Goal: Information Seeking & Learning: Learn about a topic

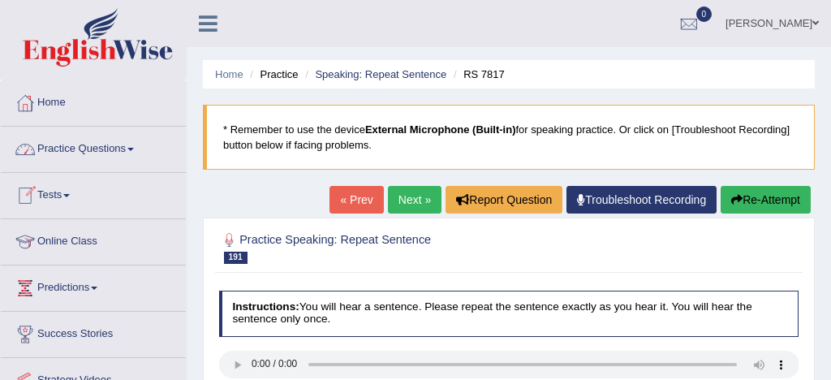
click at [108, 147] on link "Practice Questions" at bounding box center [93, 147] width 185 height 41
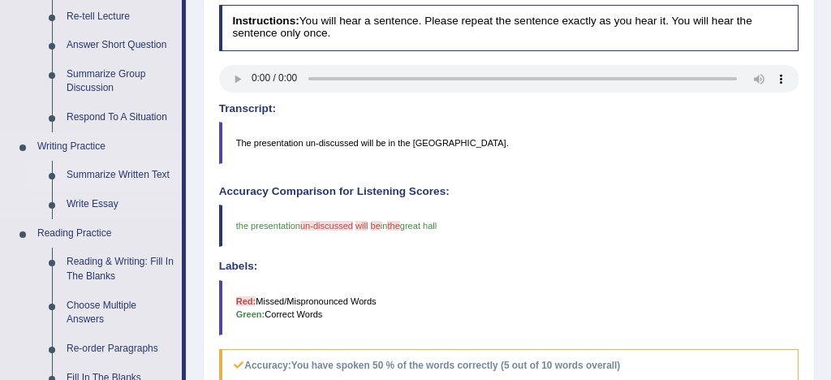
scroll to position [290, 0]
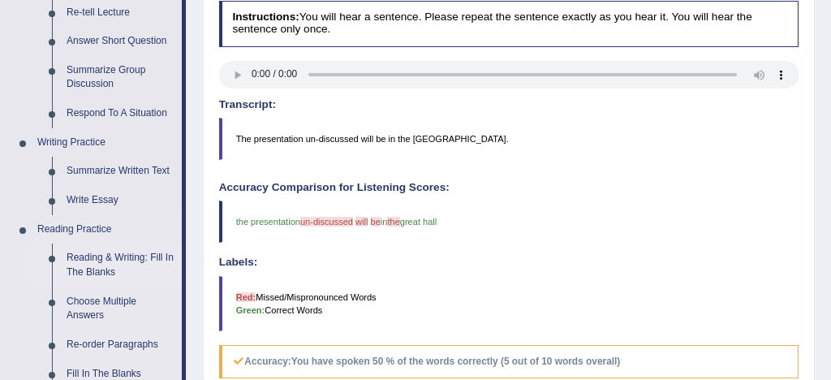
click at [139, 261] on link "Reading & Writing: Fill In The Blanks" at bounding box center [120, 264] width 123 height 43
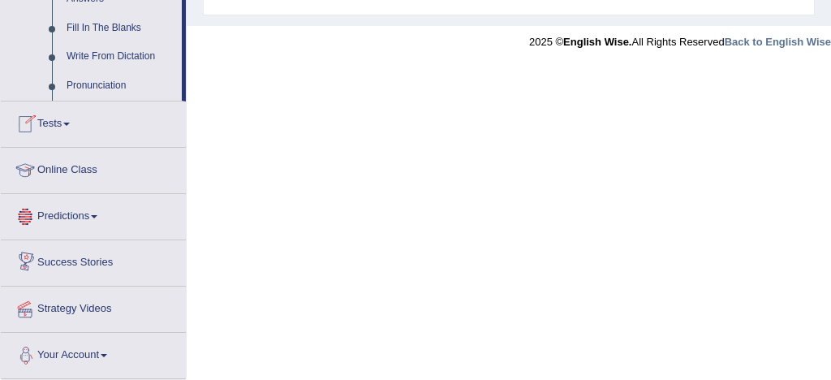
scroll to position [952, 0]
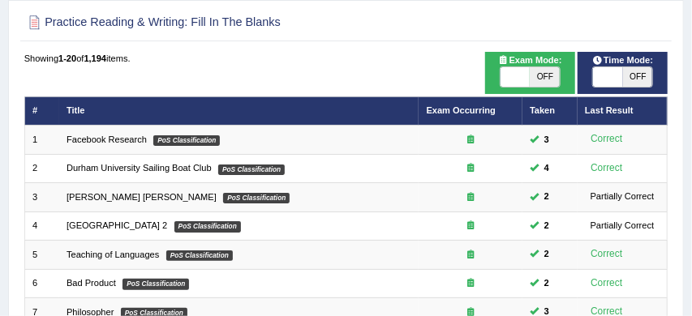
scroll to position [107, 0]
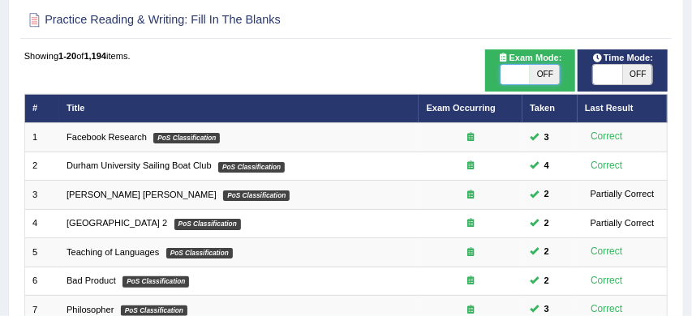
click at [513, 79] on span at bounding box center [515, 74] width 29 height 19
checkbox input "true"
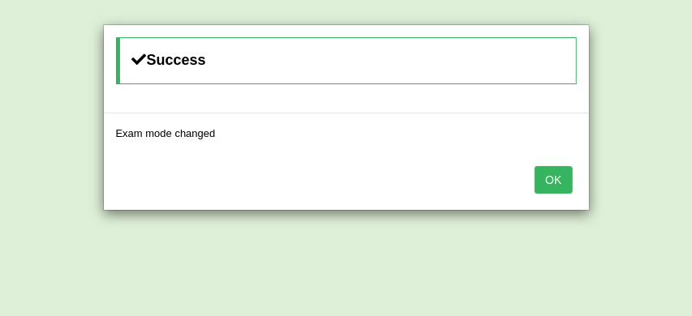
click at [551, 180] on button "OK" at bounding box center [553, 180] width 37 height 28
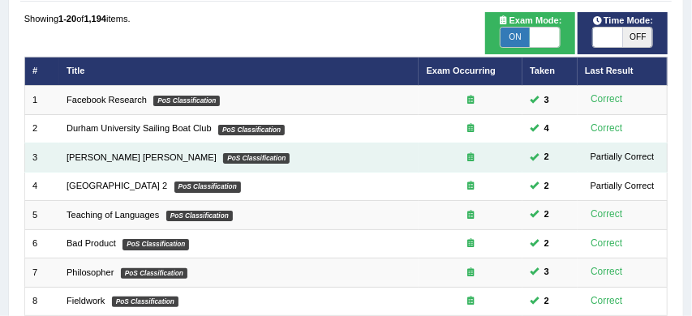
scroll to position [206, 0]
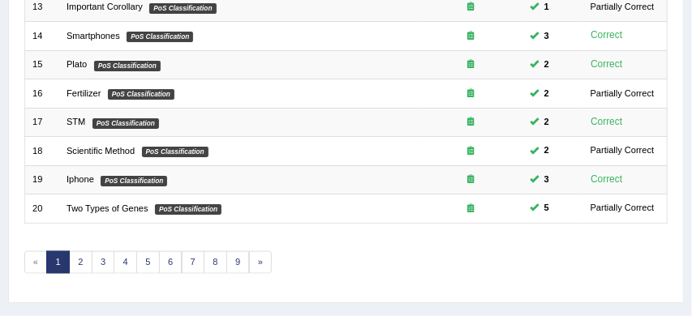
scroll to position [626, 0]
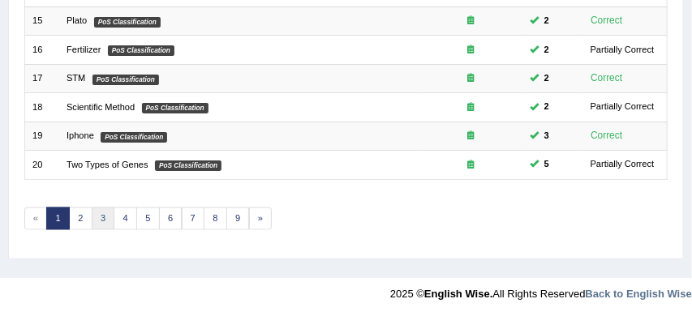
click at [105, 214] on link "3" at bounding box center [104, 219] width 24 height 23
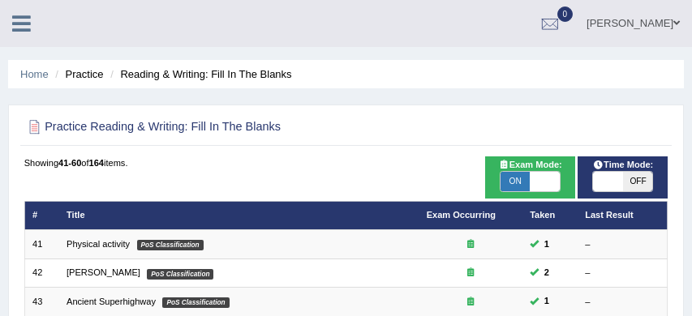
scroll to position [42, 0]
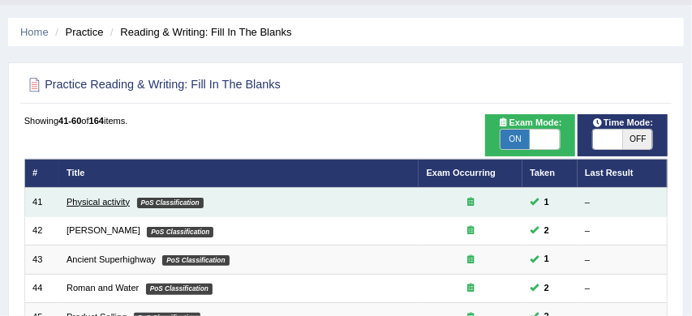
click at [114, 205] on link "Physical activity" at bounding box center [98, 202] width 63 height 10
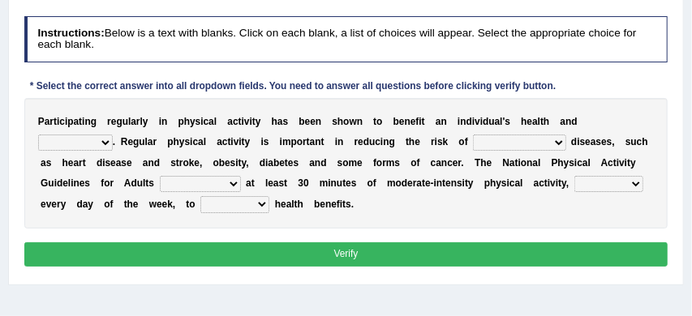
scroll to position [193, 0]
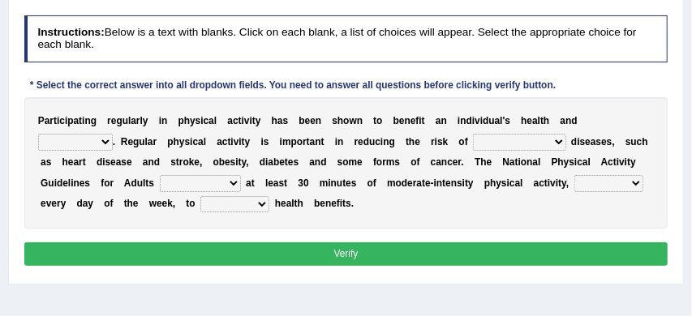
click at [113, 134] on select "values immortality expectation wellbeing" at bounding box center [75, 142] width 75 height 16
select select "wellbeing"
click at [485, 140] on select "chronic contraindicated untouched detectable" at bounding box center [519, 142] width 92 height 16
select select "chronic"
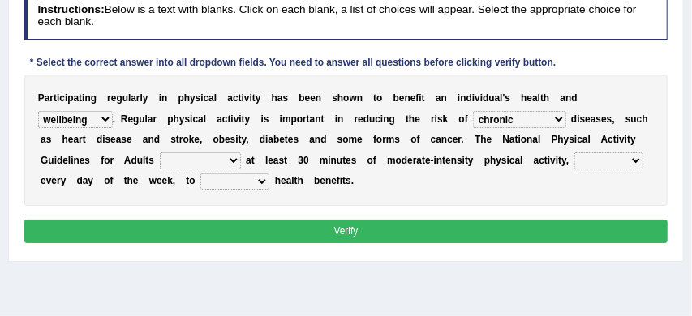
scroll to position [217, 0]
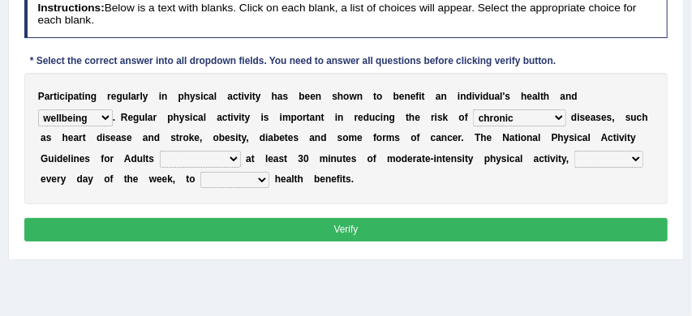
click at [171, 161] on select "excludes recommends denotes defies" at bounding box center [200, 159] width 81 height 16
select select "excludes"
click at [575, 160] on select "relatively absolutely preferably namely" at bounding box center [608, 159] width 69 height 16
click at [202, 179] on select "charge obtain weigh estimate" at bounding box center [234, 180] width 69 height 16
select select "obtain"
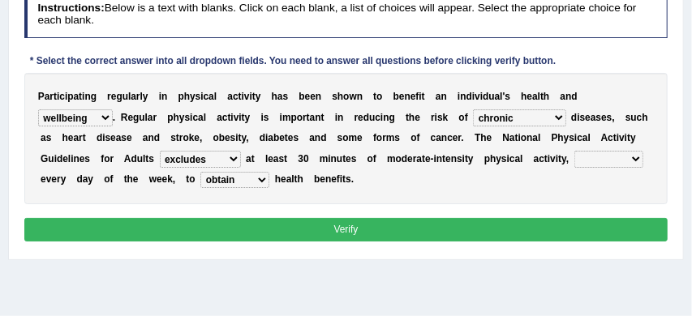
click at [575, 160] on select "relatively absolutely preferably namely" at bounding box center [608, 159] width 69 height 16
select select "preferably"
click at [476, 230] on button "Verify" at bounding box center [346, 230] width 644 height 24
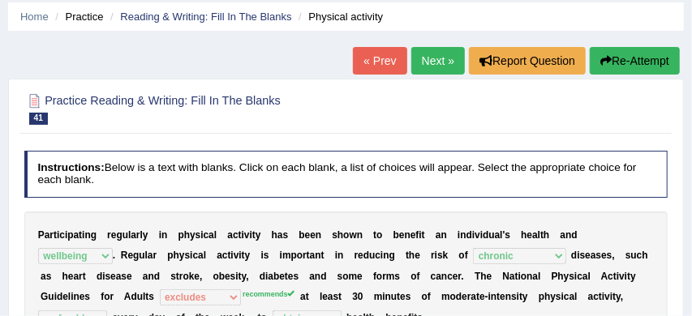
scroll to position [54, 0]
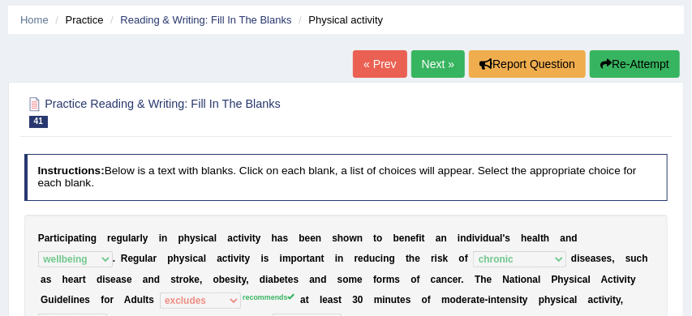
click at [425, 66] on link "Next »" at bounding box center [438, 64] width 54 height 28
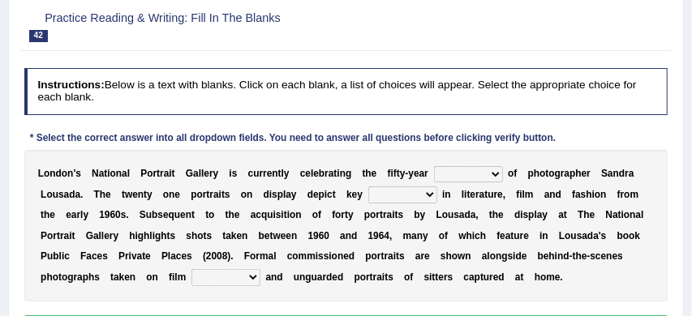
scroll to position [153, 0]
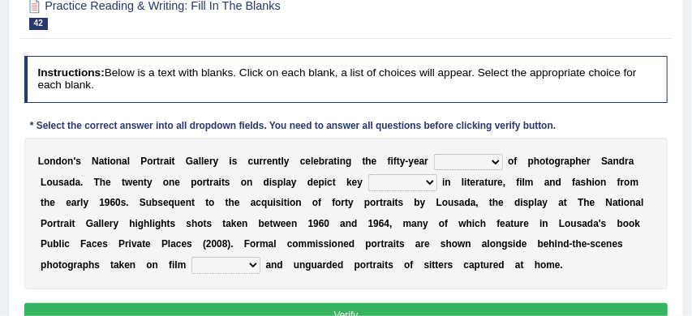
click at [498, 162] on select "invitation promotion training career" at bounding box center [468, 162] width 69 height 16
select select "promotion"
click at [432, 184] on select "figures gadgets fashions genres" at bounding box center [402, 182] width 69 height 16
select select "fashions"
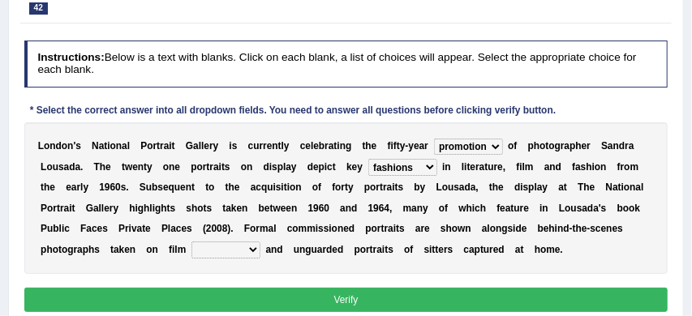
scroll to position [169, 0]
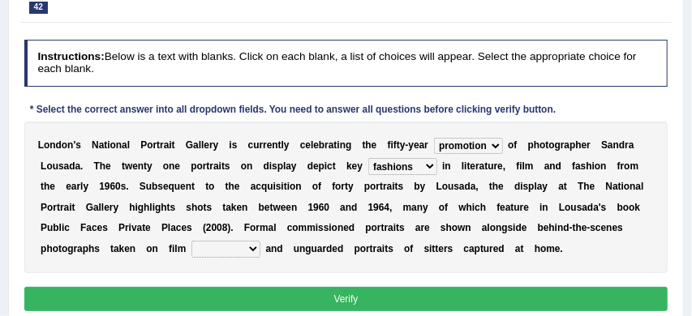
click at [253, 250] on select "gists sets tickets aisles" at bounding box center [225, 249] width 69 height 16
select select "tickets"
click at [282, 303] on button "Verify" at bounding box center [346, 299] width 644 height 24
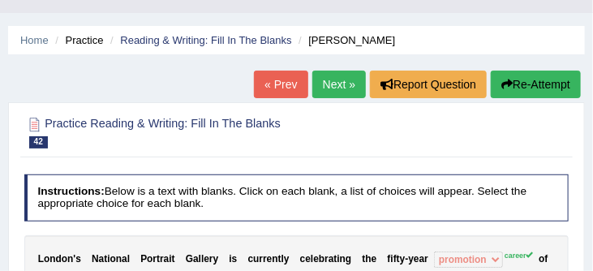
scroll to position [6, 0]
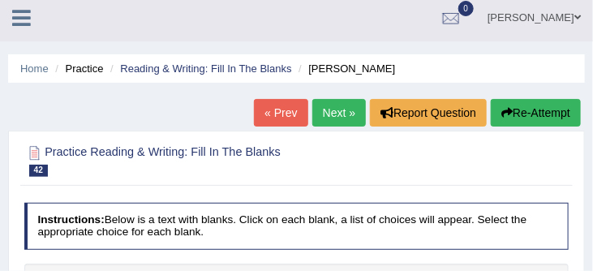
click at [527, 111] on button "Re-Attempt" at bounding box center [536, 113] width 90 height 28
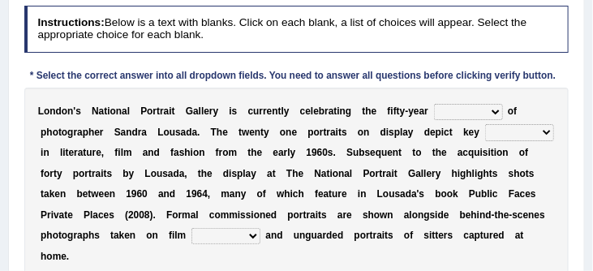
scroll to position [256, 0]
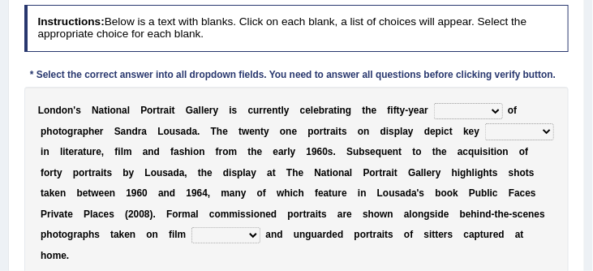
click at [496, 110] on select "invitation promotion training career" at bounding box center [468, 111] width 69 height 16
select select "promotion"
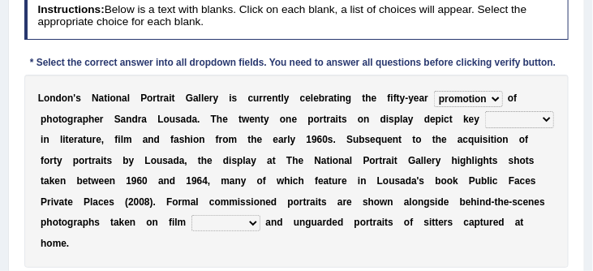
scroll to position [269, 0]
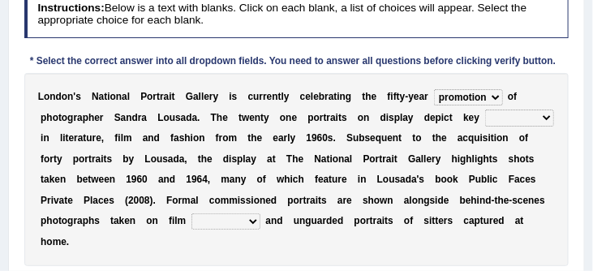
click at [253, 224] on select "gists sets tickets aisles" at bounding box center [225, 221] width 69 height 16
select select "sets"
click at [548, 118] on select "figures gadgets fashions genres" at bounding box center [519, 118] width 69 height 16
select select "figures"
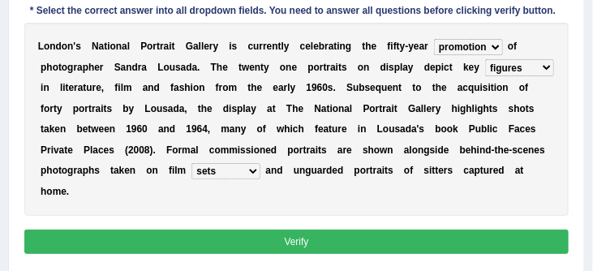
scroll to position [339, 0]
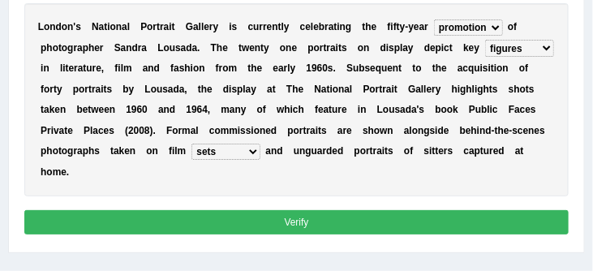
click at [387, 232] on button "Verify" at bounding box center [296, 222] width 545 height 24
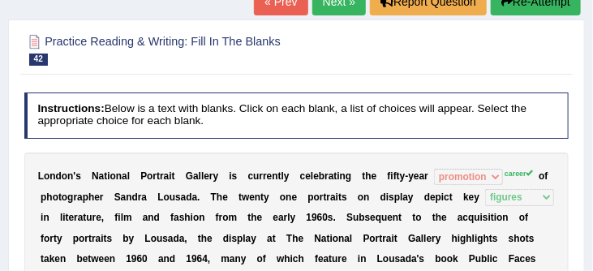
scroll to position [156, 0]
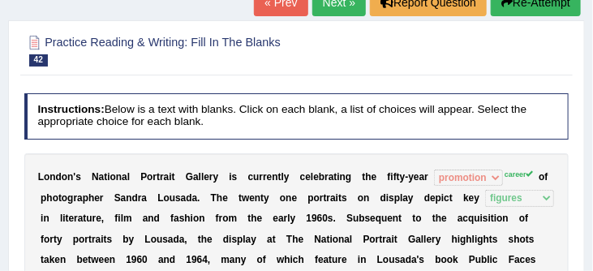
click at [533, 4] on button "Re-Attempt" at bounding box center [536, 3] width 90 height 28
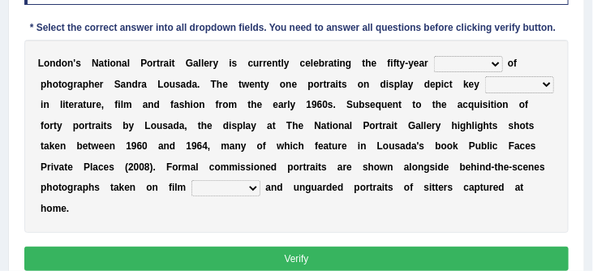
scroll to position [303, 0]
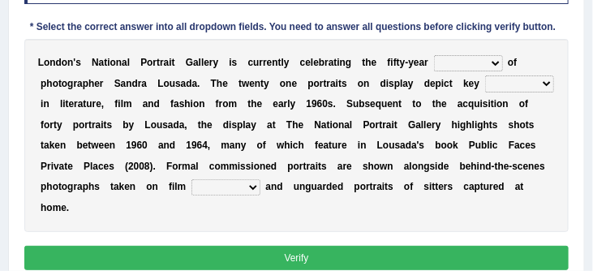
click at [494, 61] on select "invitation promotion training career" at bounding box center [468, 63] width 69 height 16
select select "career"
click at [548, 86] on select "figures gadgets fashions genres" at bounding box center [519, 83] width 69 height 16
select select "figures"
click at [255, 190] on select "gists sets tickets aisles" at bounding box center [225, 187] width 69 height 16
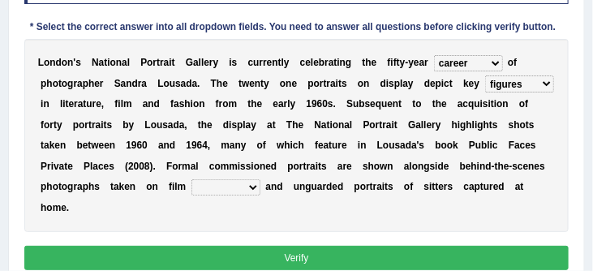
select select "sets"
click at [266, 256] on button "Verify" at bounding box center [296, 258] width 545 height 24
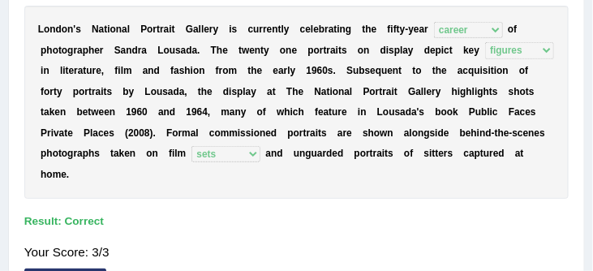
scroll to position [291, 0]
